Goal: Task Accomplishment & Management: Manage account settings

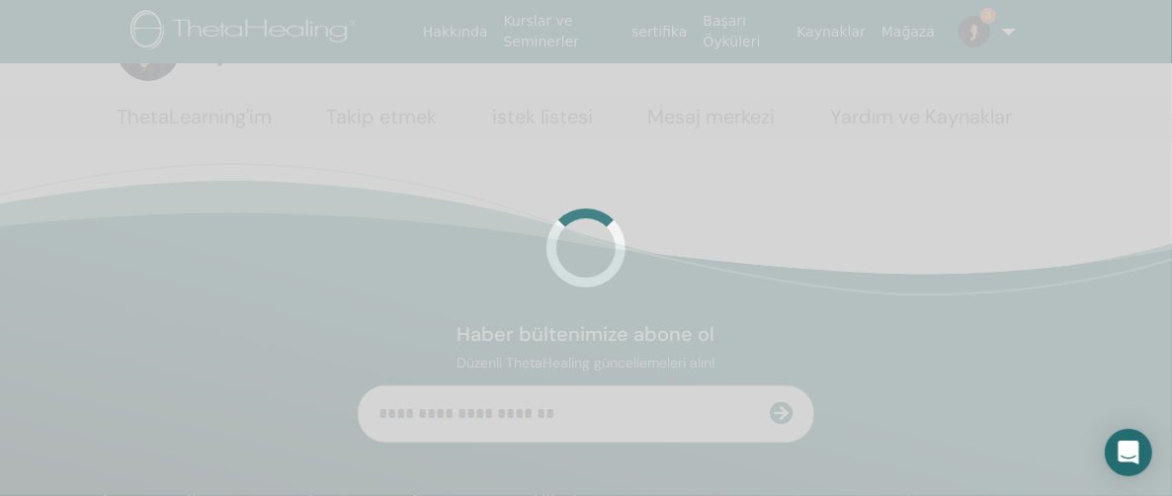
scroll to position [99, 0]
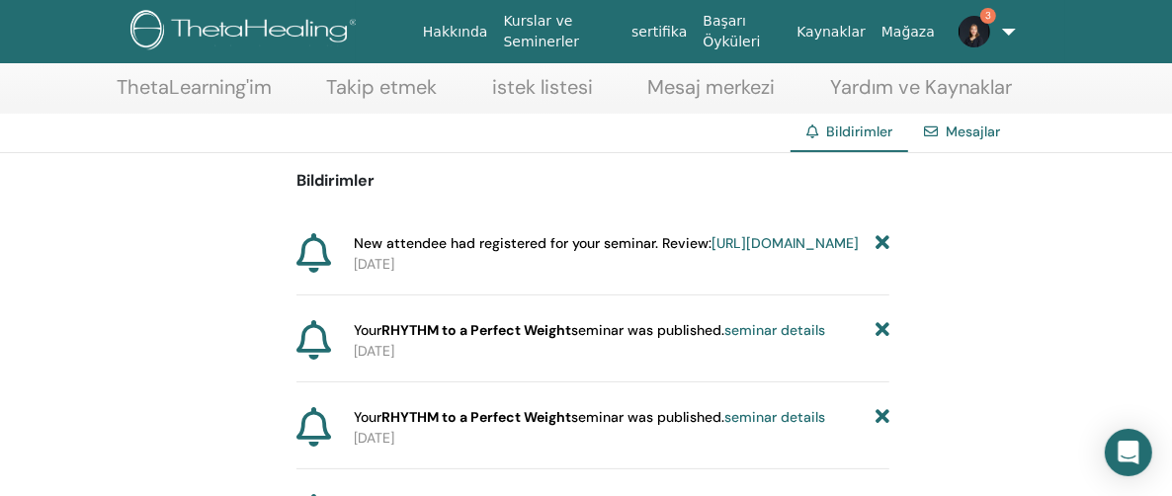
click at [712, 252] on link "[URL][DOMAIN_NAME]" at bounding box center [785, 243] width 147 height 18
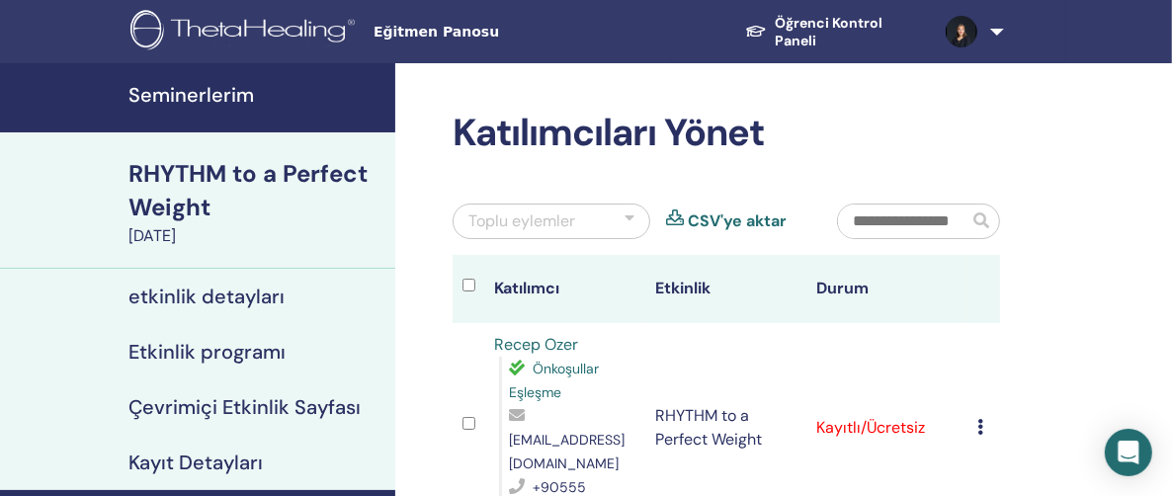
scroll to position [198, 0]
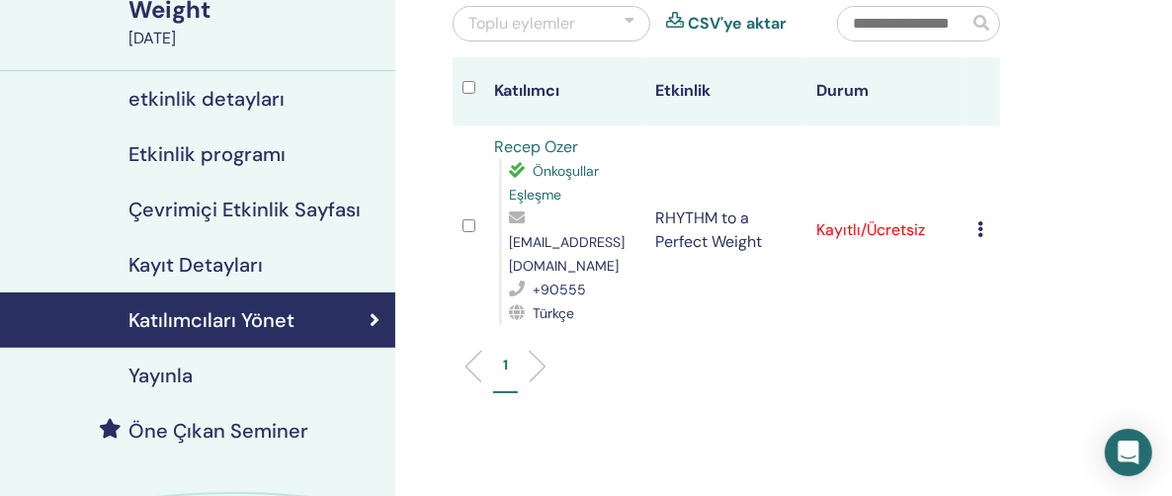
click at [978, 221] on icon at bounding box center [980, 229] width 6 height 16
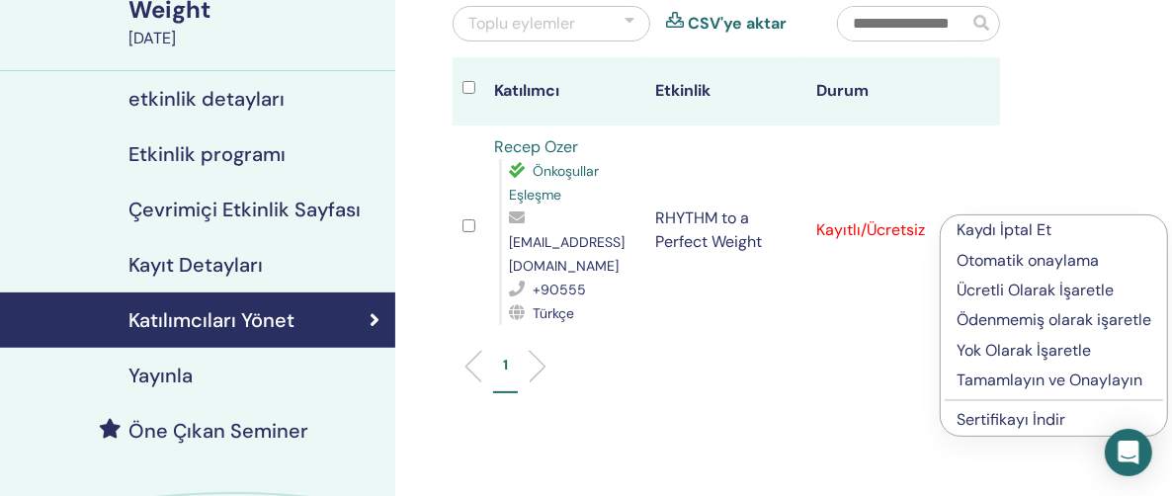
click at [1011, 291] on p "Ücretli Olarak İşaretle" at bounding box center [1054, 291] width 195 height 24
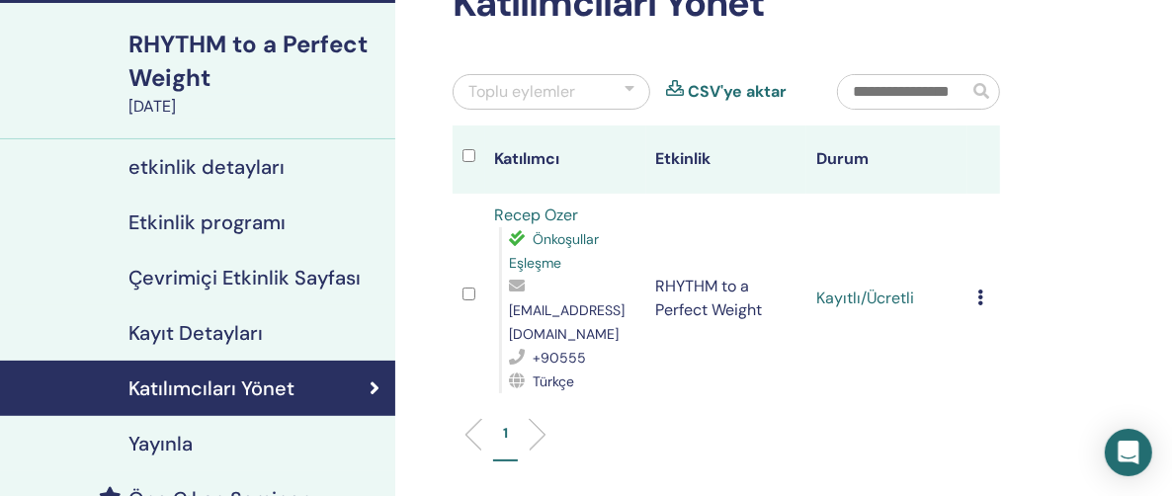
scroll to position [206, 0]
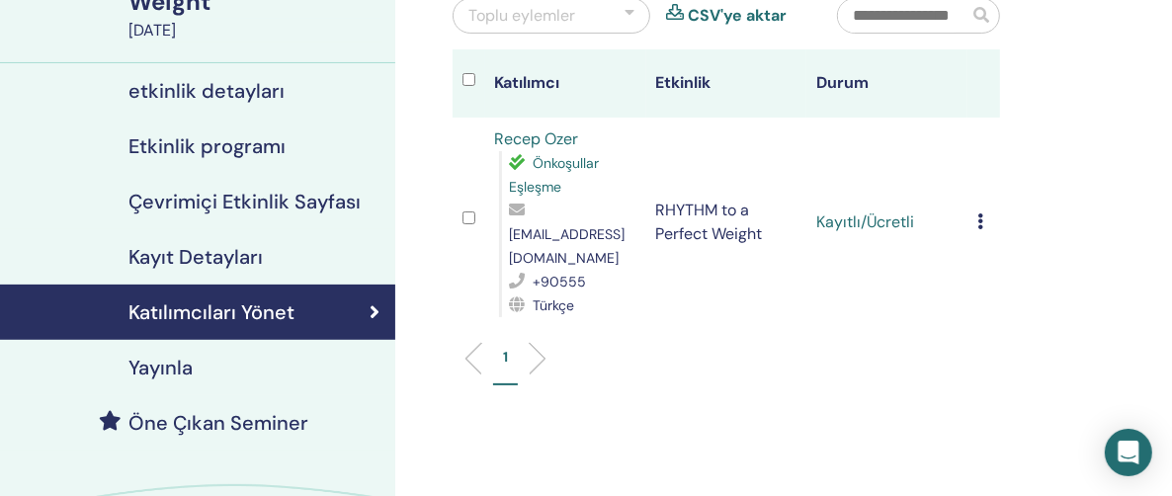
click at [873, 211] on td "Kayıtlı/Ücretli" at bounding box center [886, 223] width 161 height 210
click at [982, 213] on icon at bounding box center [980, 221] width 6 height 16
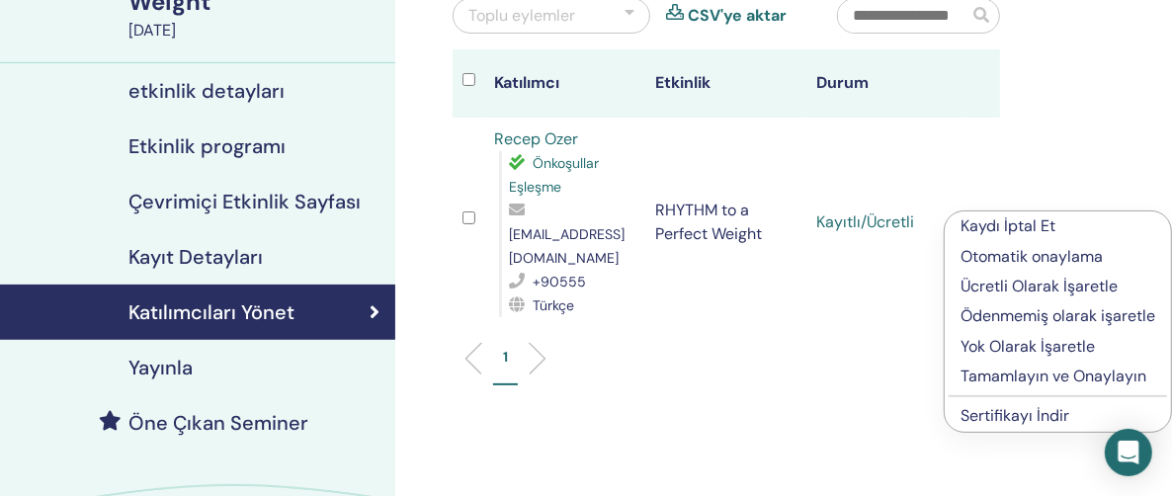
click at [1002, 411] on link "Sertifikayı İndir" at bounding box center [1015, 415] width 109 height 21
